Goal: Task Accomplishment & Management: Manage account settings

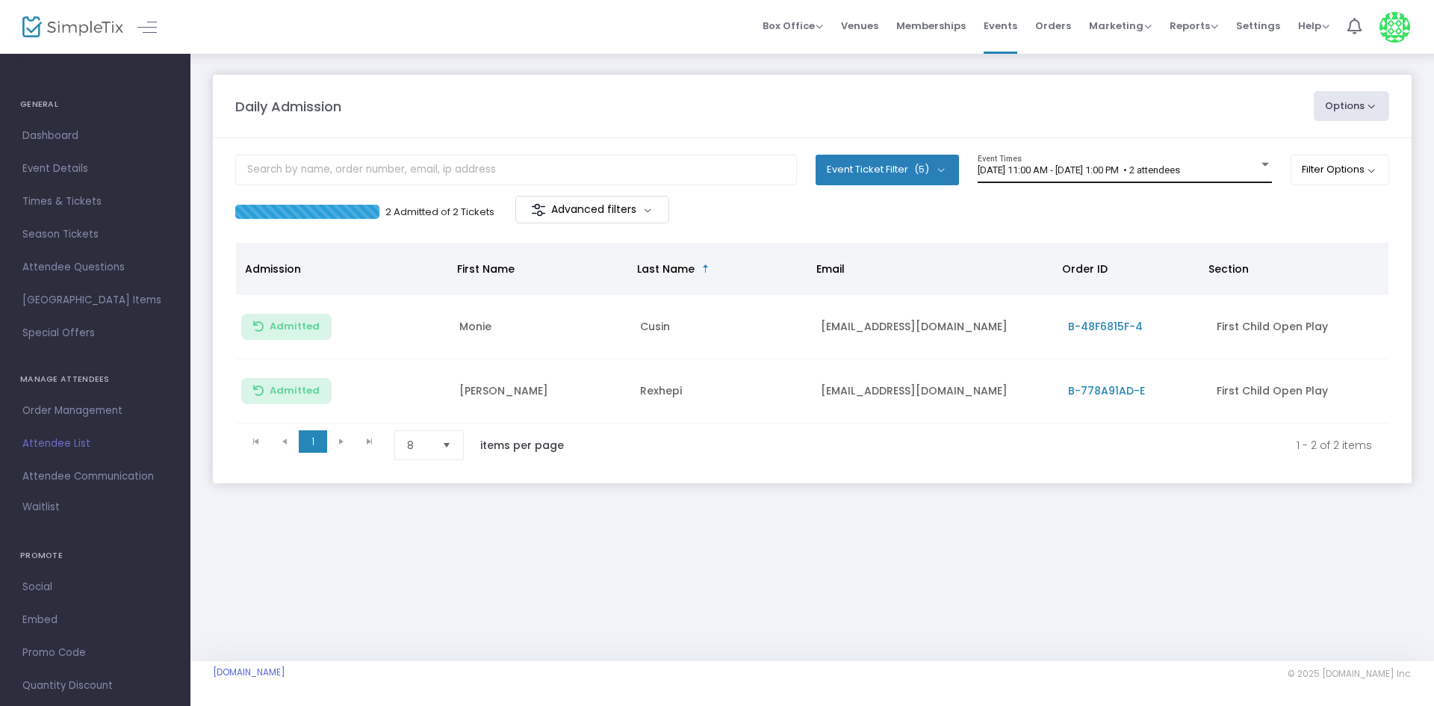
click at [1237, 161] on div "[DATE] 11:00 AM - [DATE] 1:00 PM • 2 attendees Event Times" at bounding box center [1125, 169] width 294 height 28
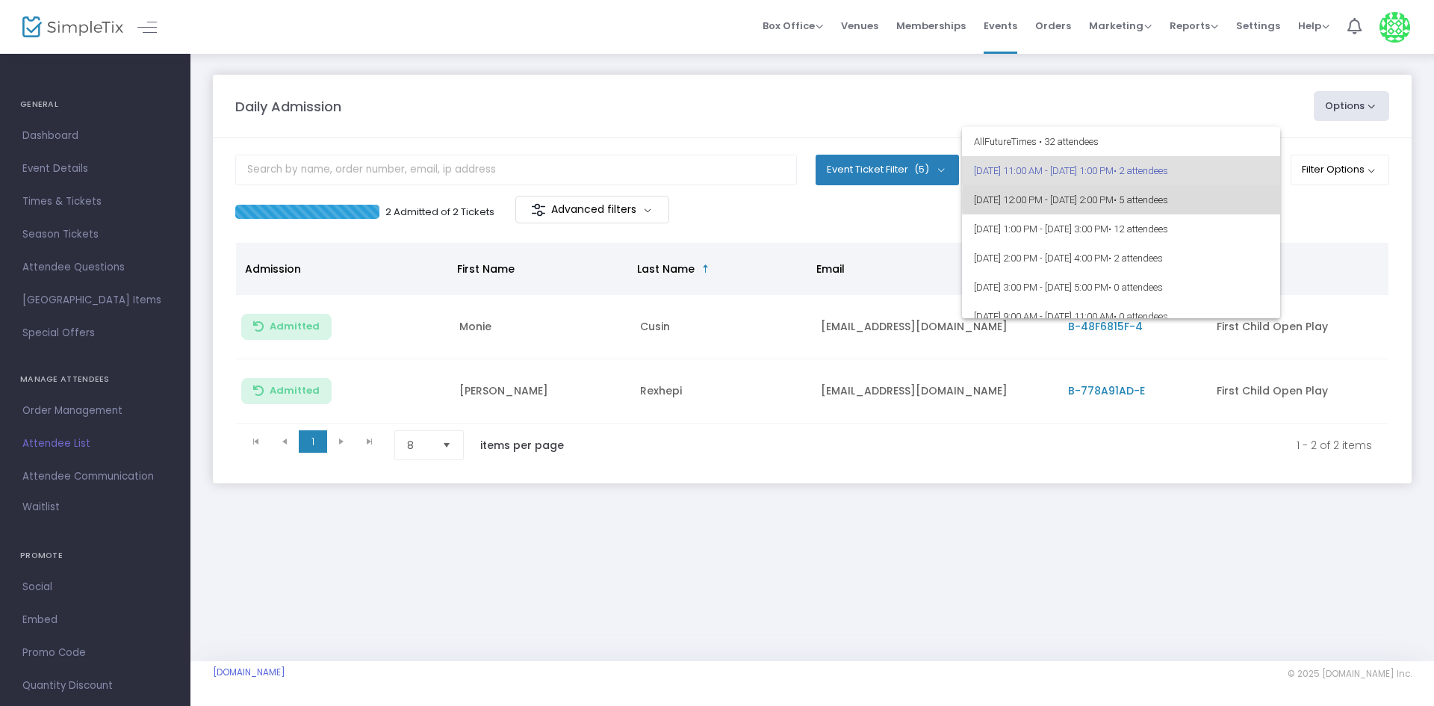
click at [1248, 202] on span "8/12/2025 @ 12:00 PM - 8/12/2025 @ 2:00 PM • 5 attendees" at bounding box center [1121, 199] width 294 height 29
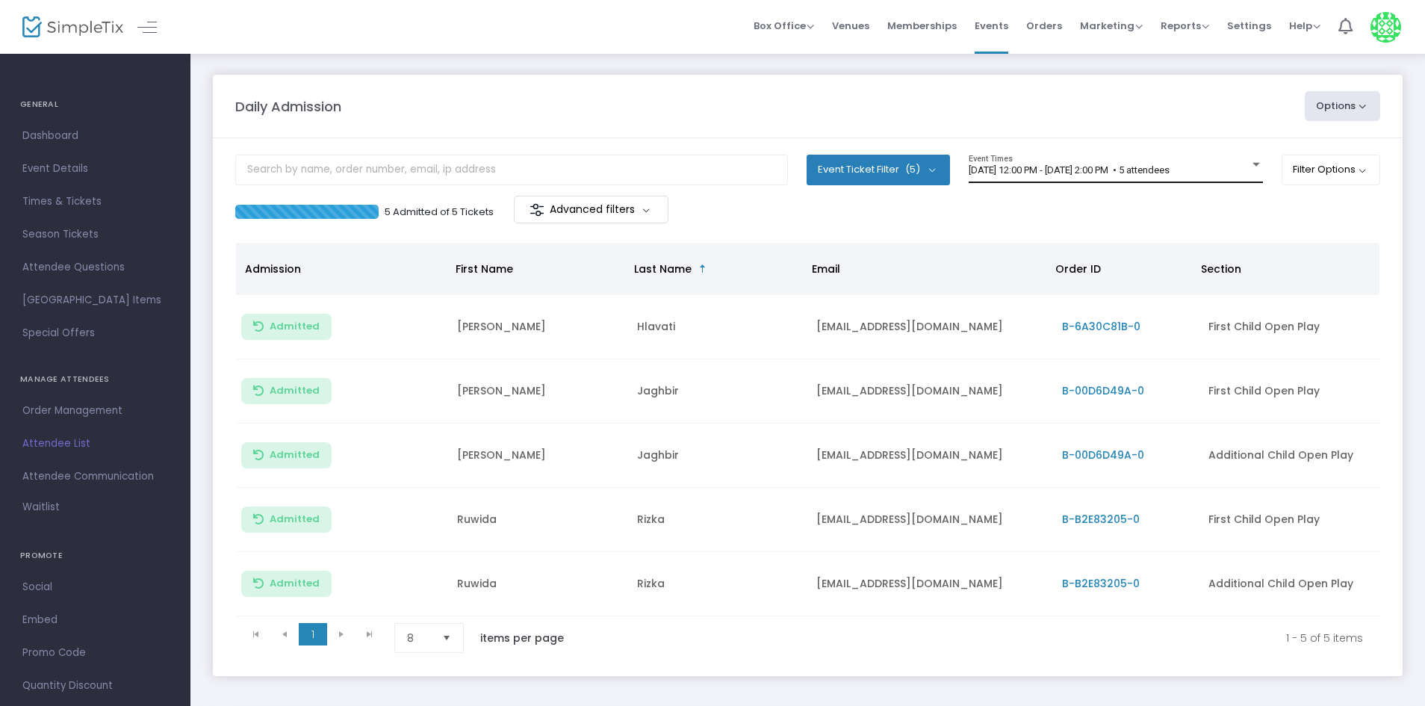
click at [1243, 161] on div "8/12/2025 @ 12:00 PM - 8/12/2025 @ 2:00 PM • 5 attendees Event Times" at bounding box center [1116, 169] width 294 height 28
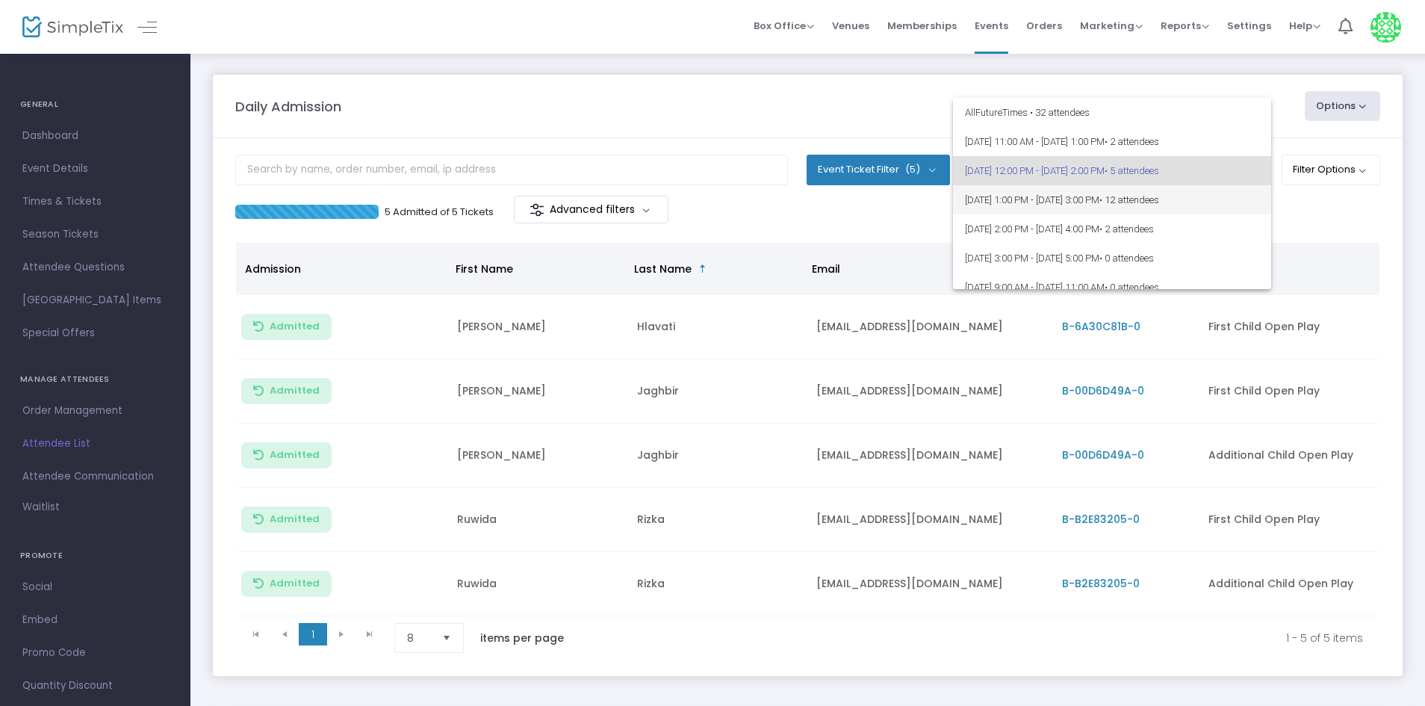
click at [1232, 195] on span "[DATE] 1:00 PM - [DATE] 3:00 PM • 12 attendees" at bounding box center [1112, 199] width 294 height 29
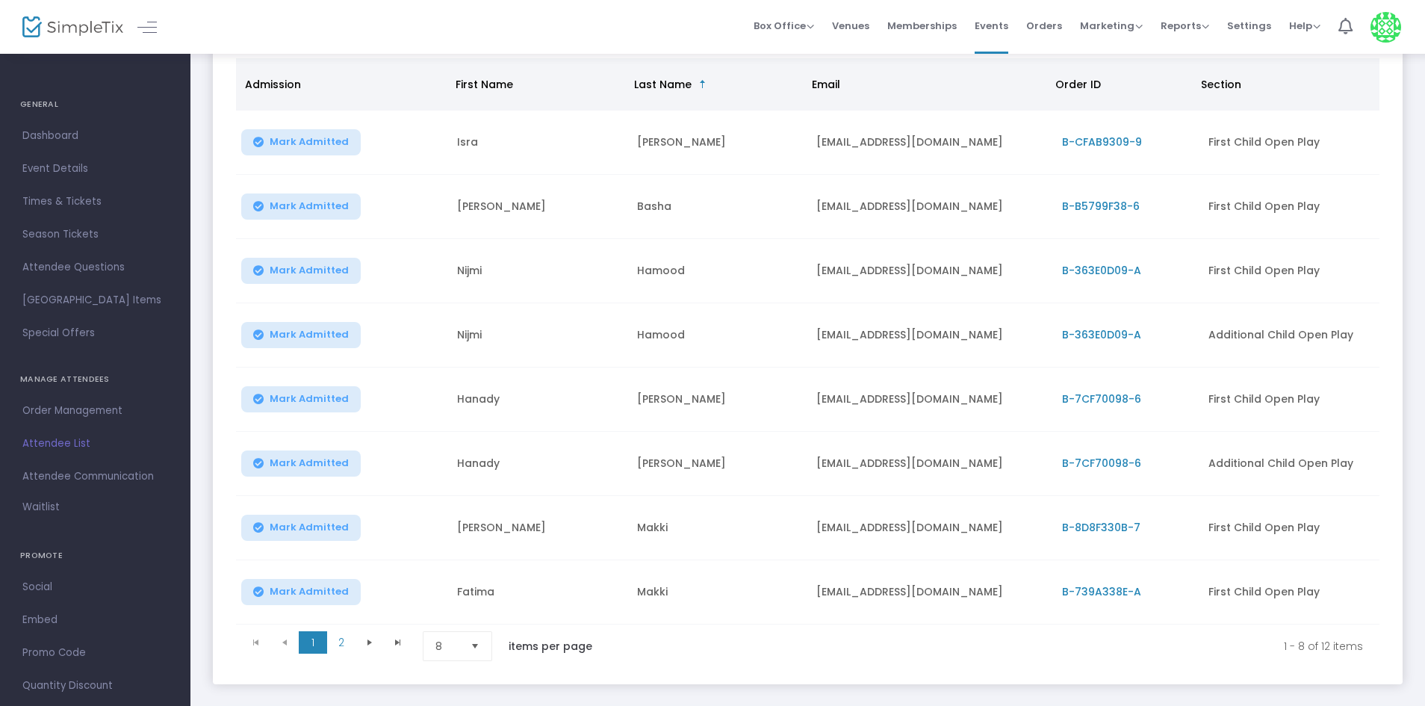
scroll to position [265, 0]
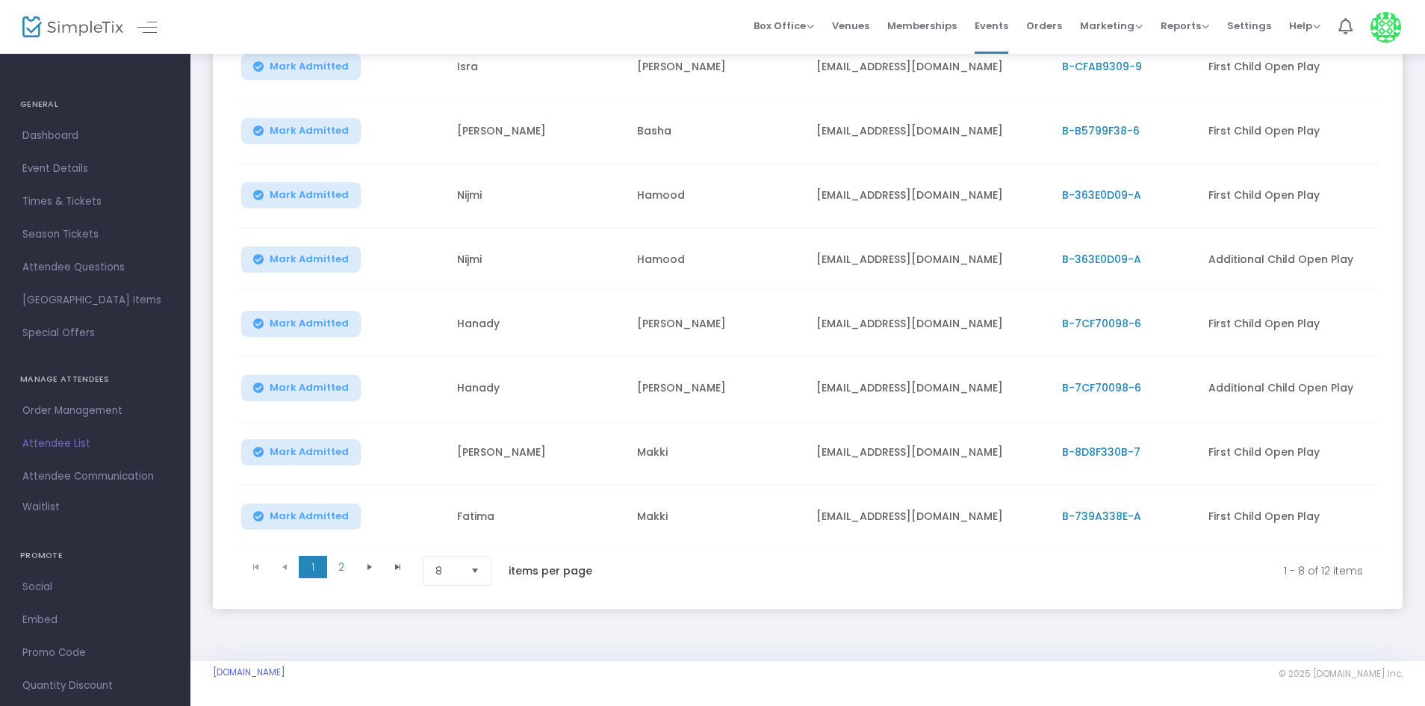
click at [343, 573] on li "2" at bounding box center [341, 571] width 28 height 30
click at [346, 559] on span "2" at bounding box center [341, 567] width 28 height 22
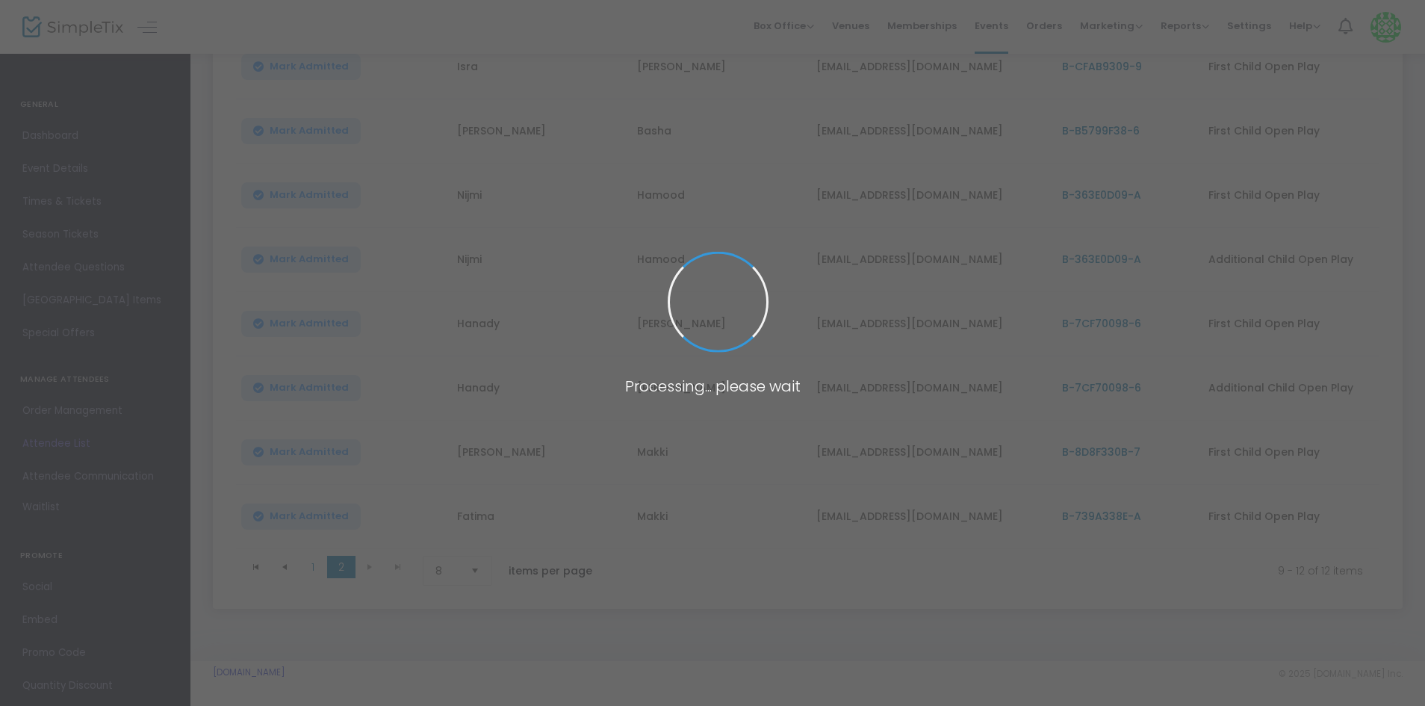
scroll to position [8, 0]
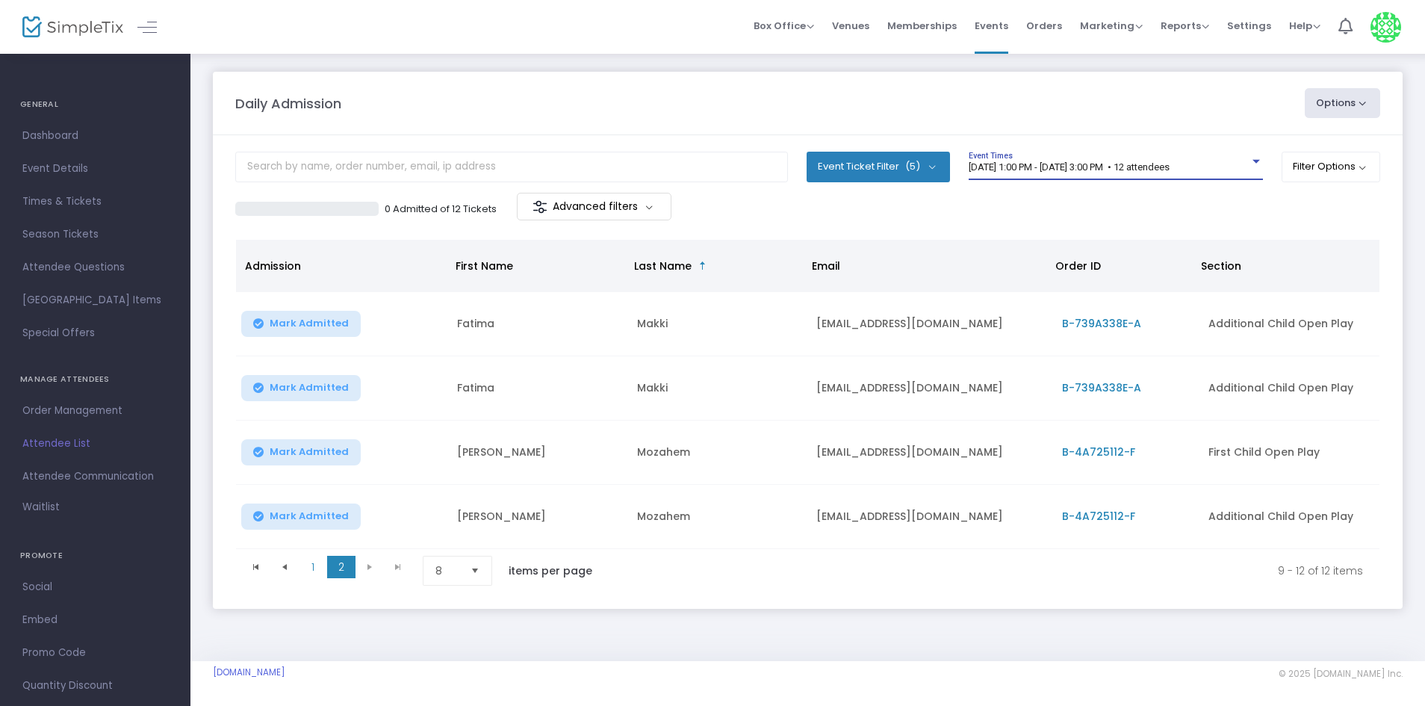
click at [1170, 161] on span "[DATE] 1:00 PM - [DATE] 3:00 PM • 12 attendees" at bounding box center [1069, 166] width 201 height 11
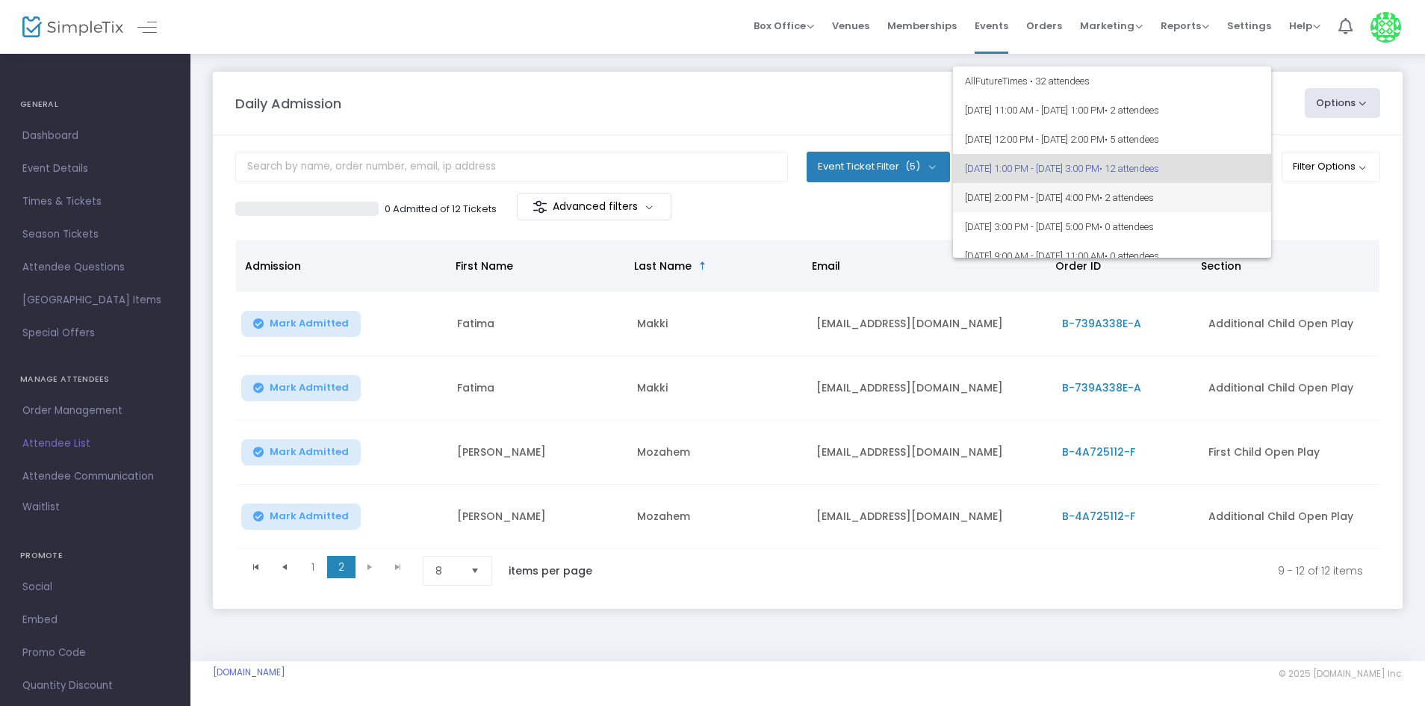
scroll to position [7, 0]
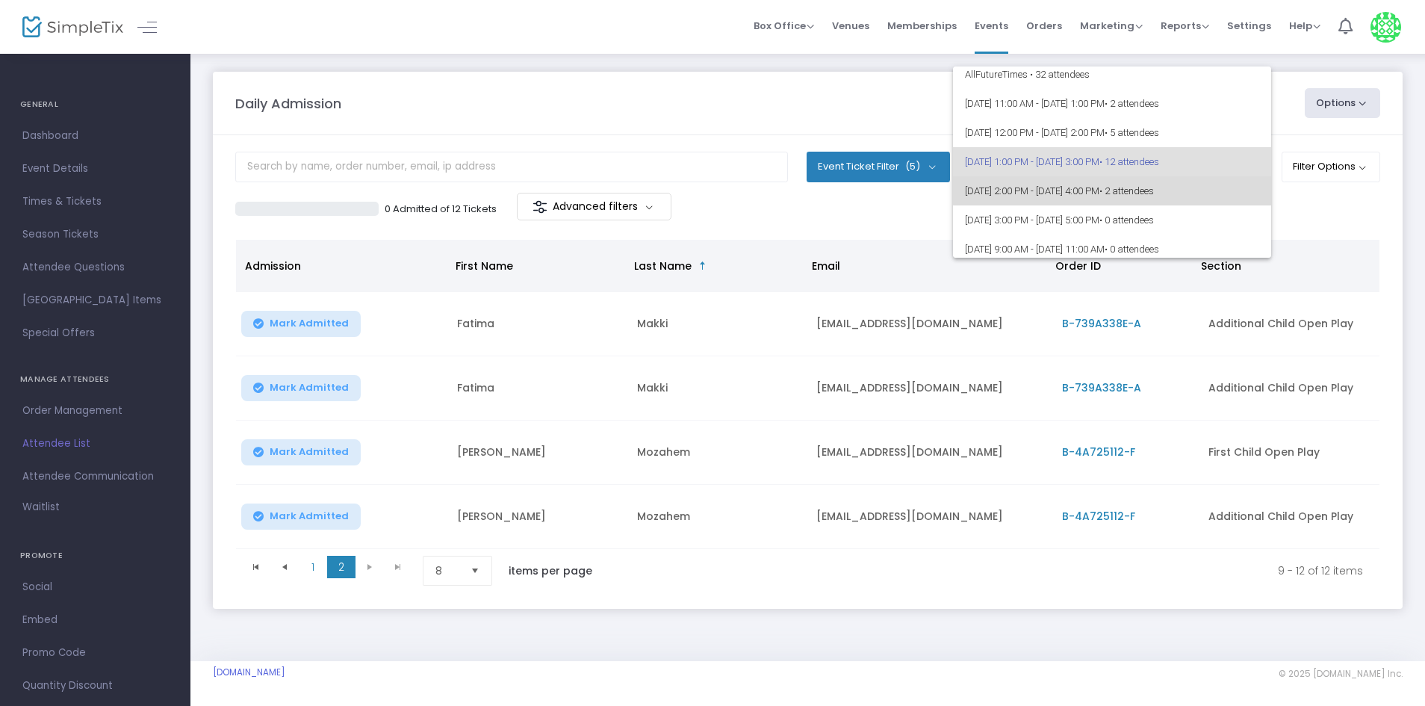
click at [1154, 185] on span "• 2 attendees" at bounding box center [1126, 190] width 55 height 11
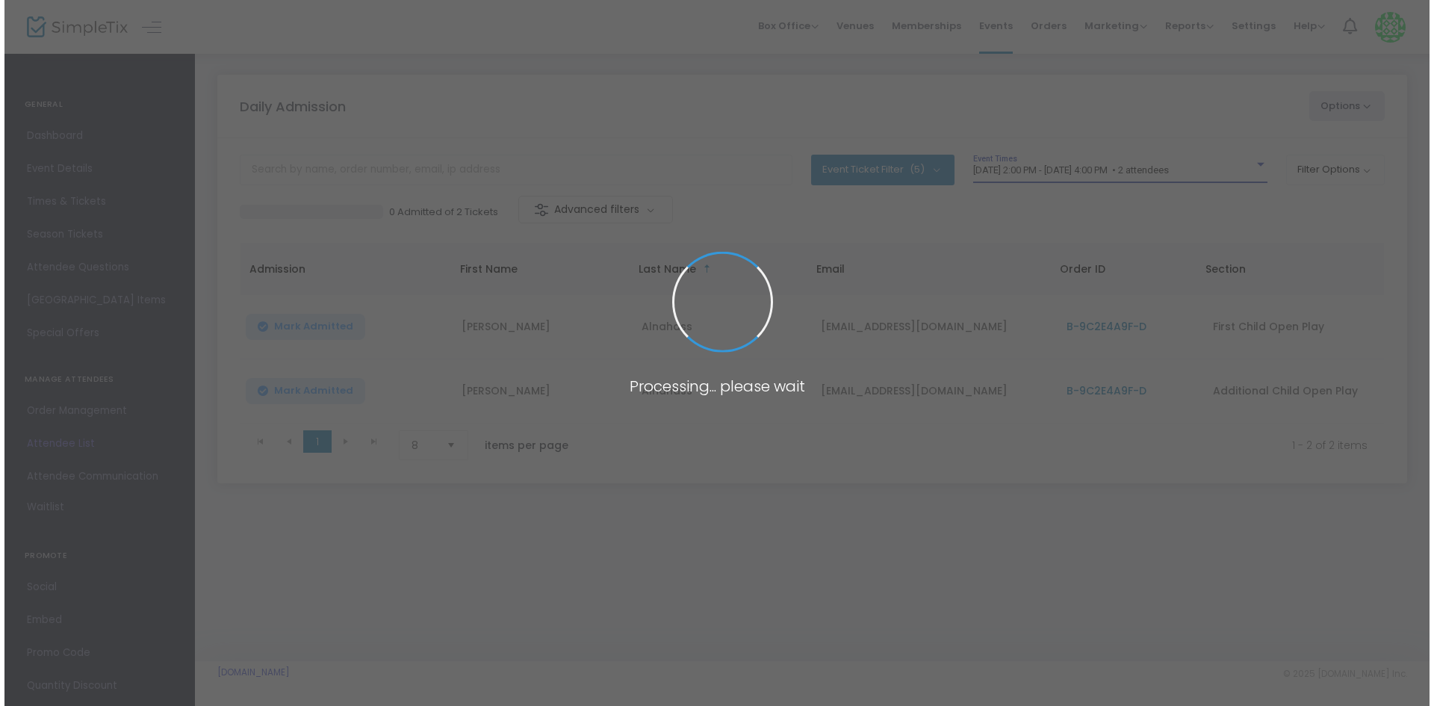
scroll to position [0, 0]
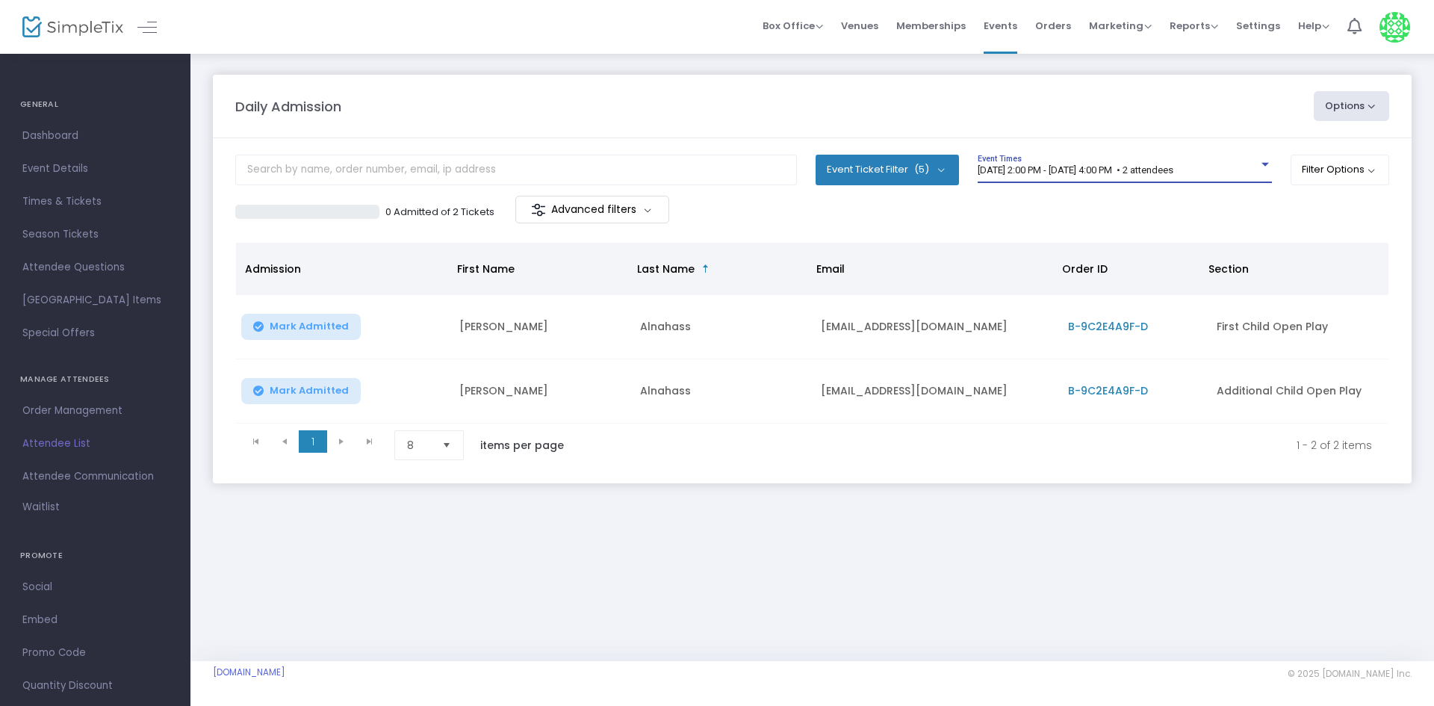
click at [1241, 146] on m-panel-content "Event Ticket Filter (5) Select All First Child Open Play Additional Child Open …" at bounding box center [812, 310] width 1199 height 345
click at [1173, 172] on span "8/12/2025 @ 2:00 PM - 8/12/2025 @ 4:00 PM • 2 attendees" at bounding box center [1076, 169] width 196 height 11
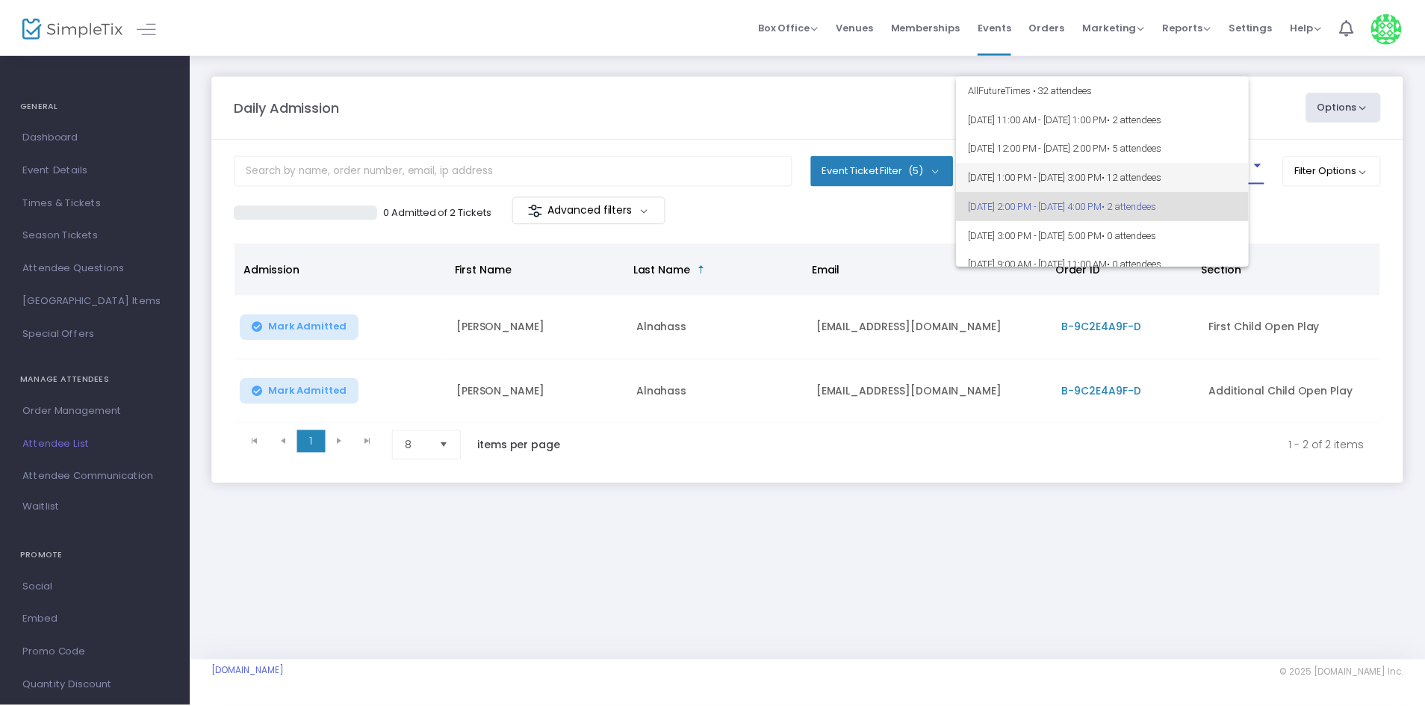
scroll to position [36, 0]
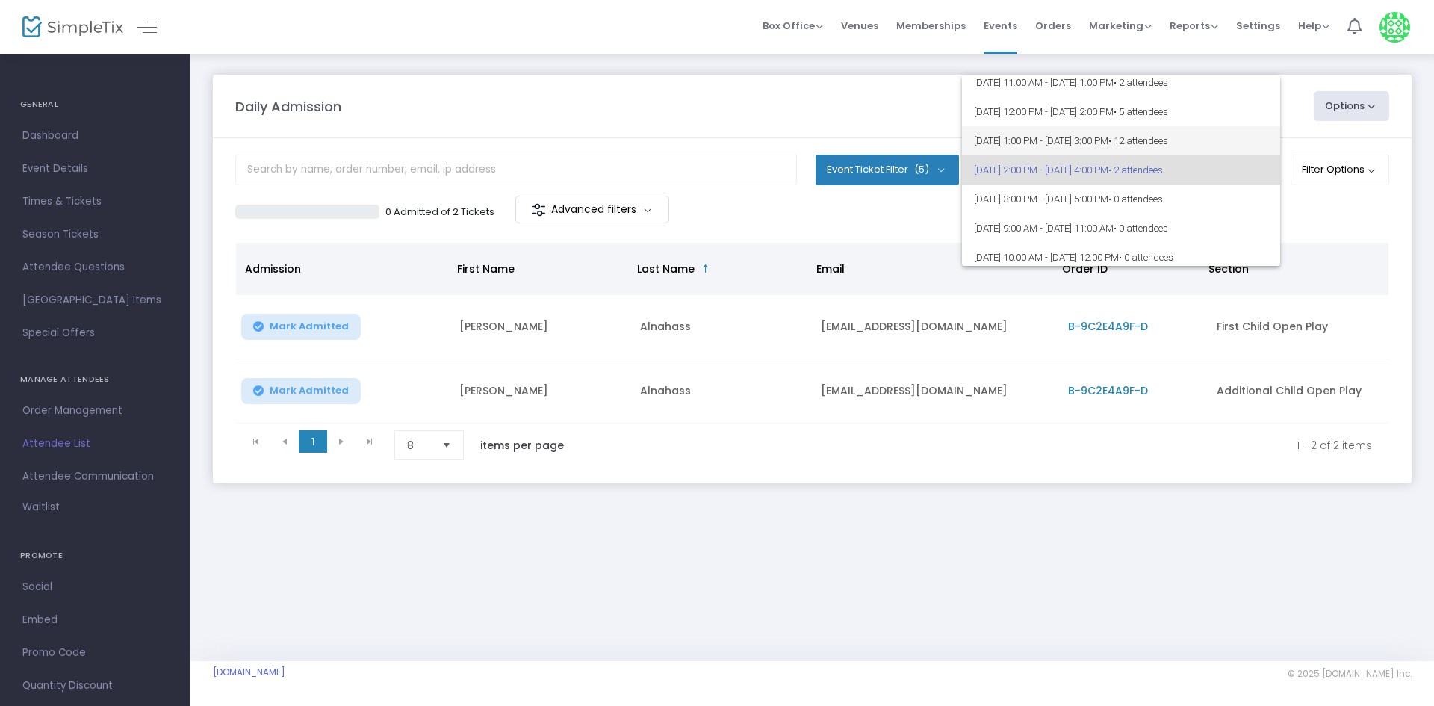
click at [1232, 148] on span "[DATE] 1:00 PM - [DATE] 3:00 PM • 12 attendees" at bounding box center [1121, 140] width 294 height 29
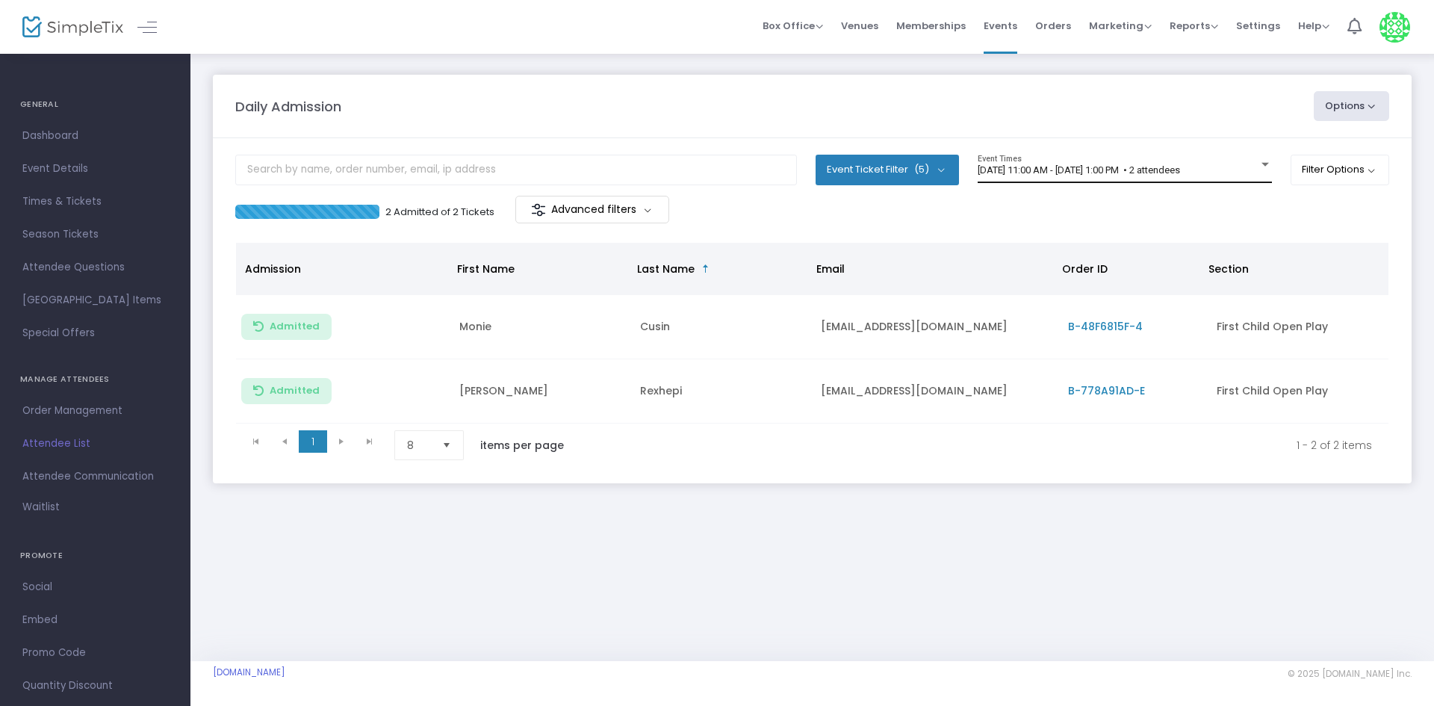
click at [1190, 181] on div "[DATE] 11:00 AM - [DATE] 1:00 PM • 2 attendees Event Times" at bounding box center [1125, 169] width 294 height 28
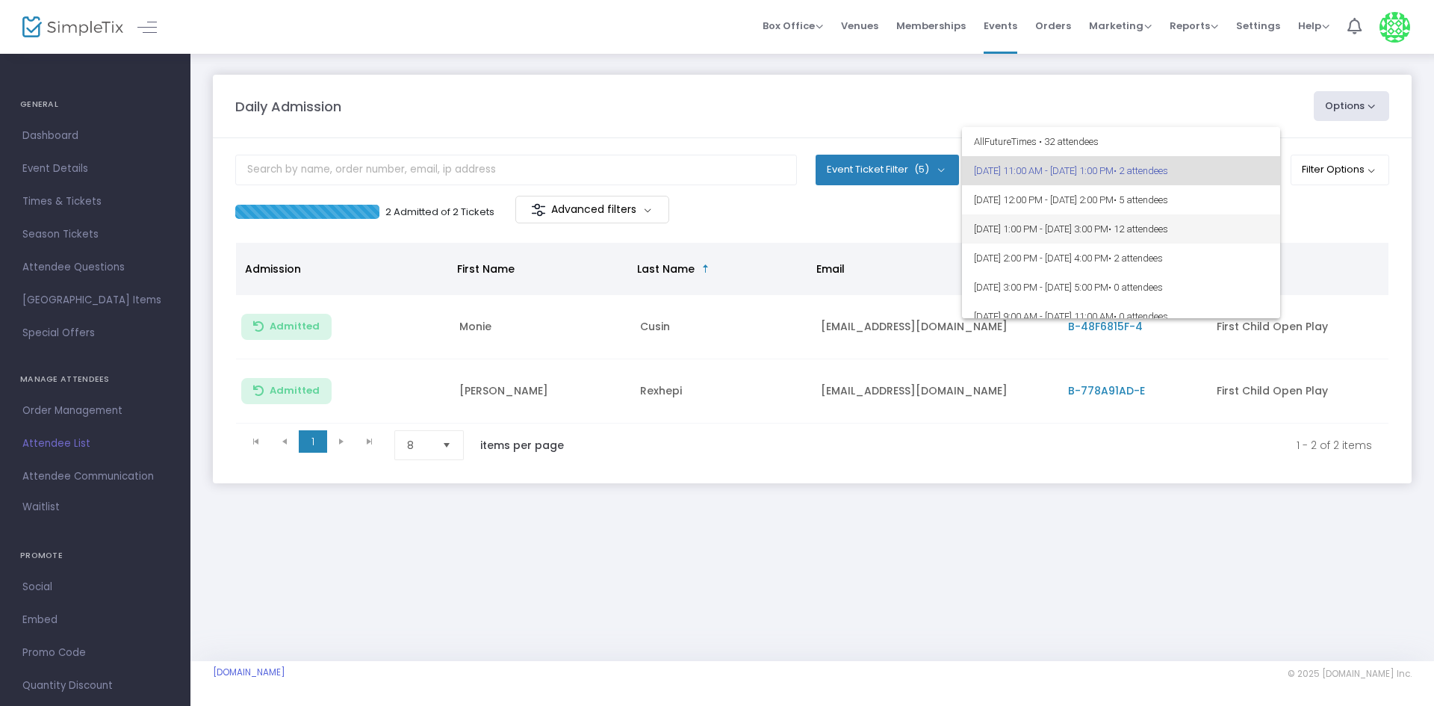
click at [1168, 228] on span "• 12 attendees" at bounding box center [1138, 228] width 60 height 11
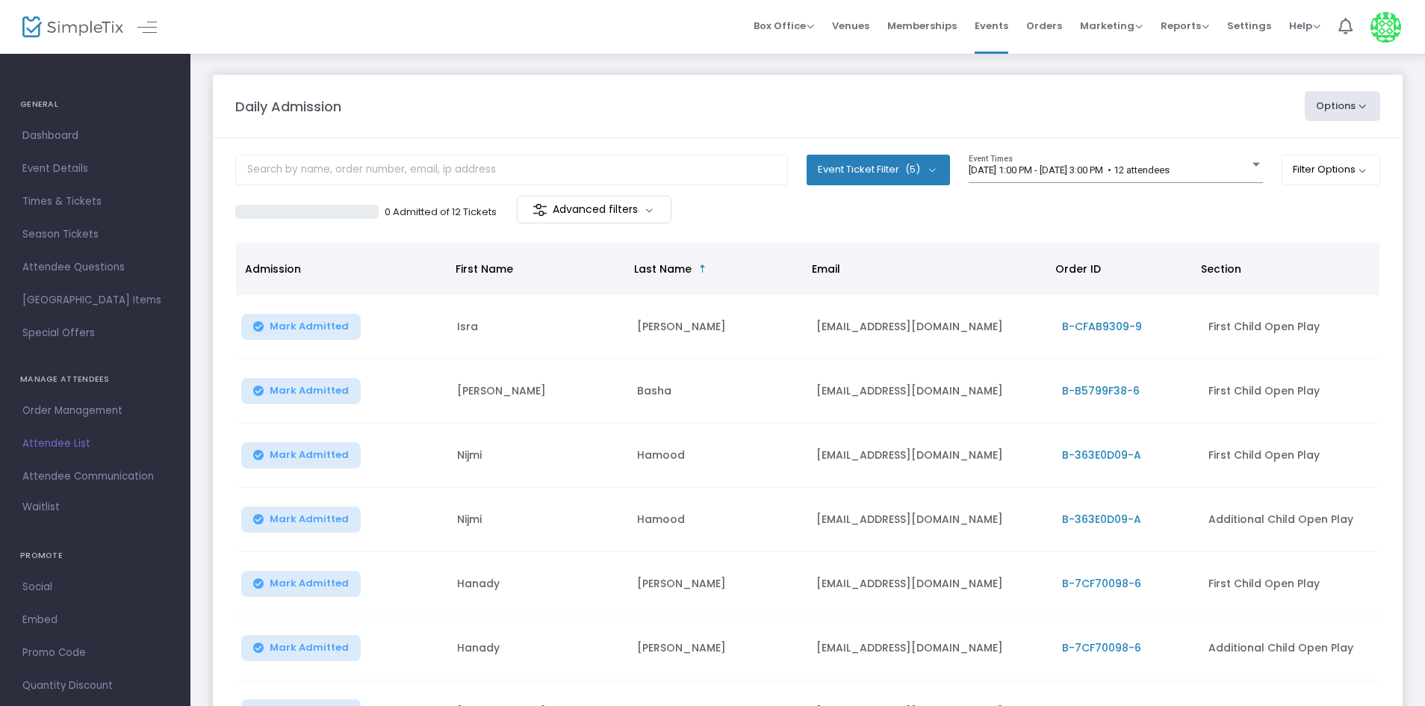
click at [1137, 213] on div "0 Admitted of 12 Tickets Advanced filters" at bounding box center [807, 211] width 1145 height 31
click at [1089, 227] on m-panel-content "Event Ticket Filter (5) Select All First Child Open Play Additional Child Open …" at bounding box center [808, 503] width 1190 height 730
click at [1196, 205] on div "0 Admitted of 12 Tickets Advanced filters" at bounding box center [807, 211] width 1145 height 31
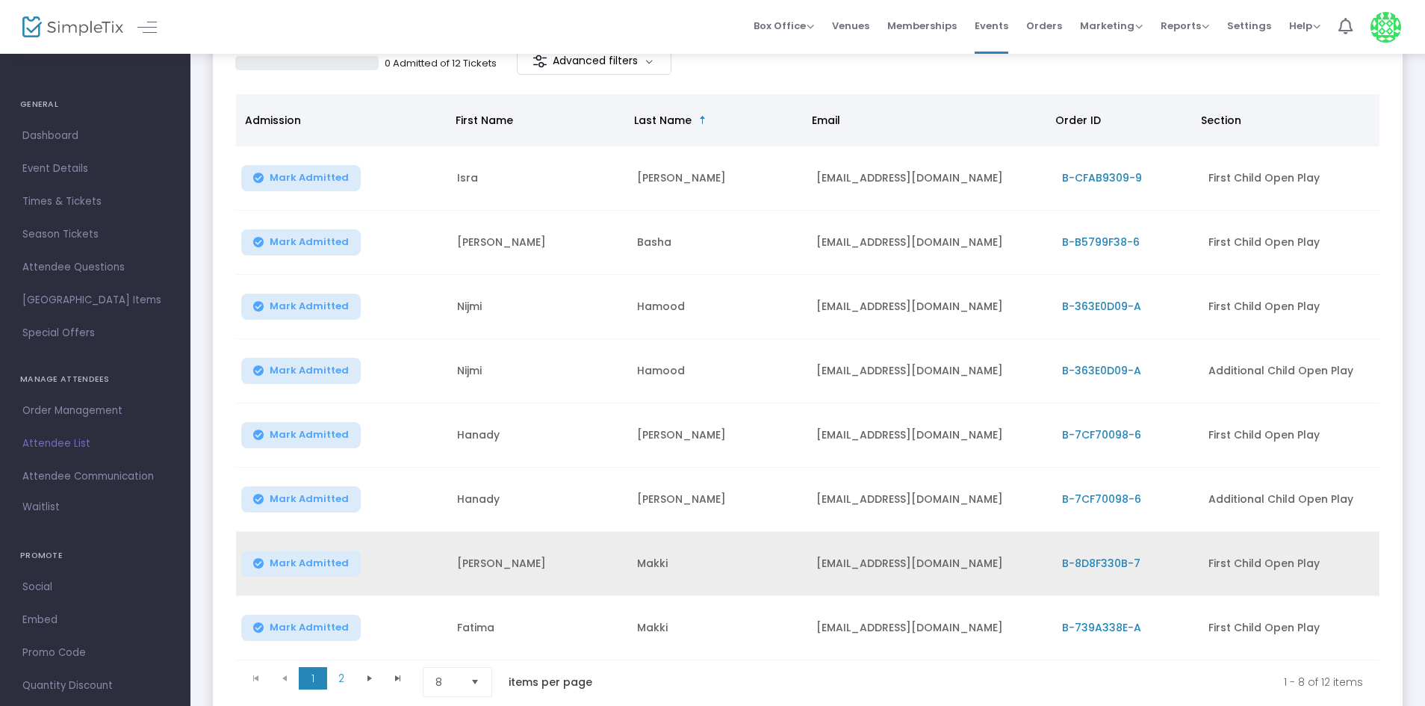
scroll to position [116, 0]
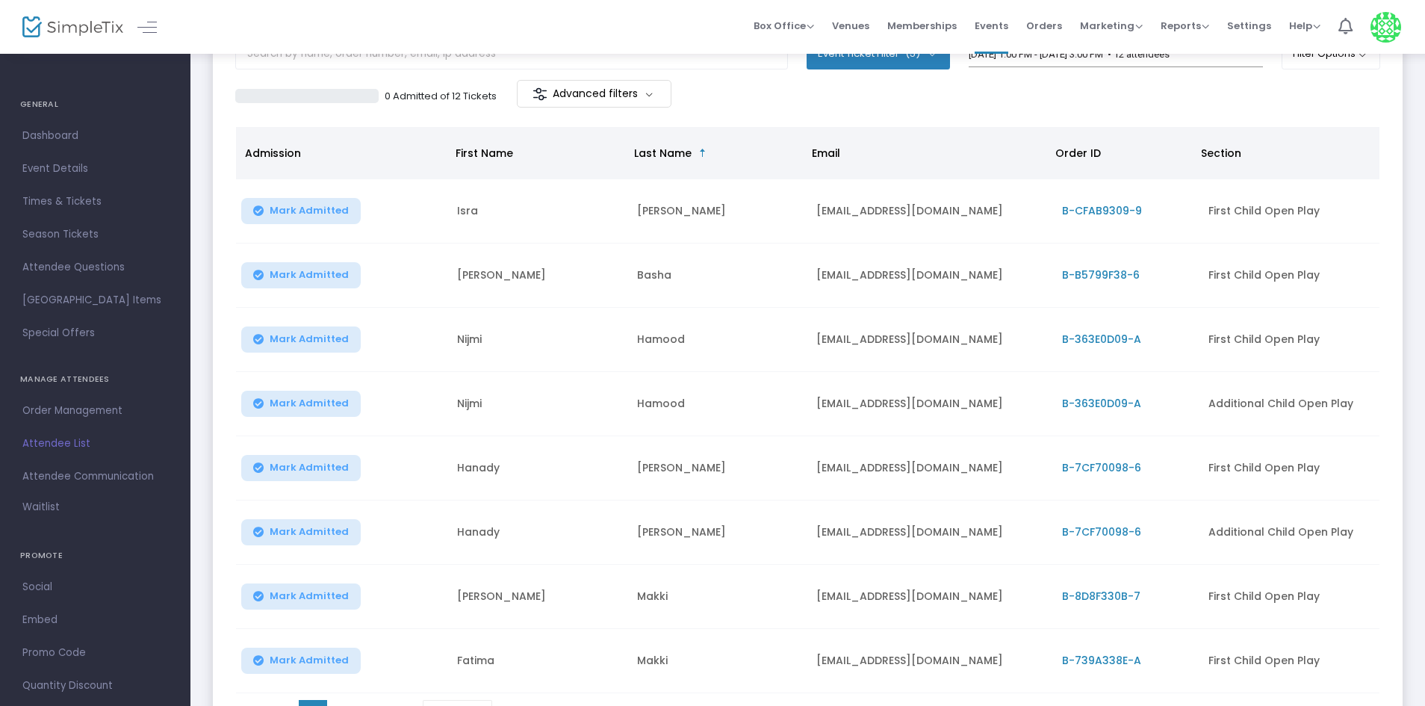
click at [348, 282] on button "Mark Admitted" at bounding box center [300, 275] width 119 height 26
